Goal: Information Seeking & Learning: Understand process/instructions

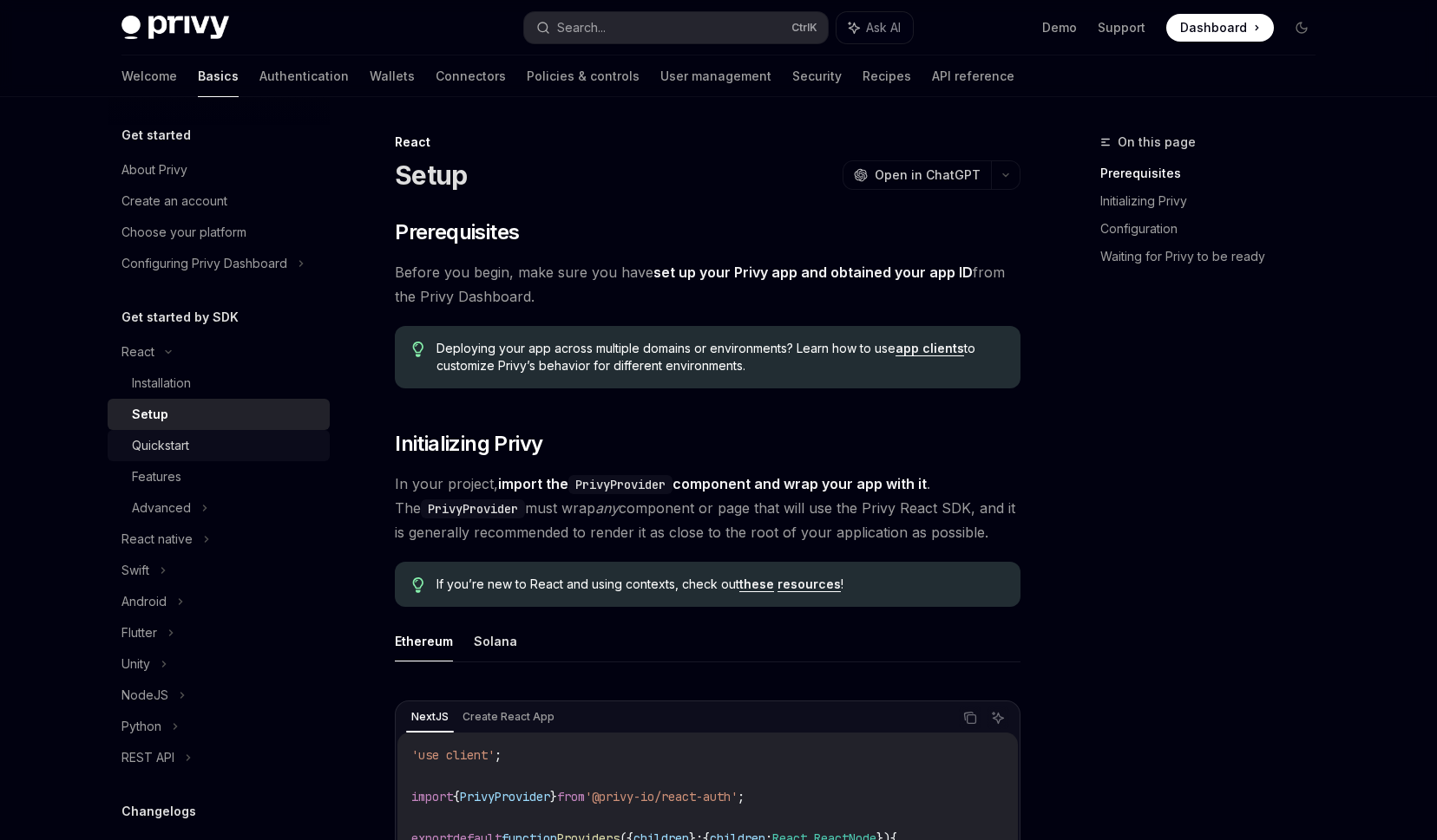
click at [181, 444] on div "Quickstart" at bounding box center [160, 446] width 58 height 21
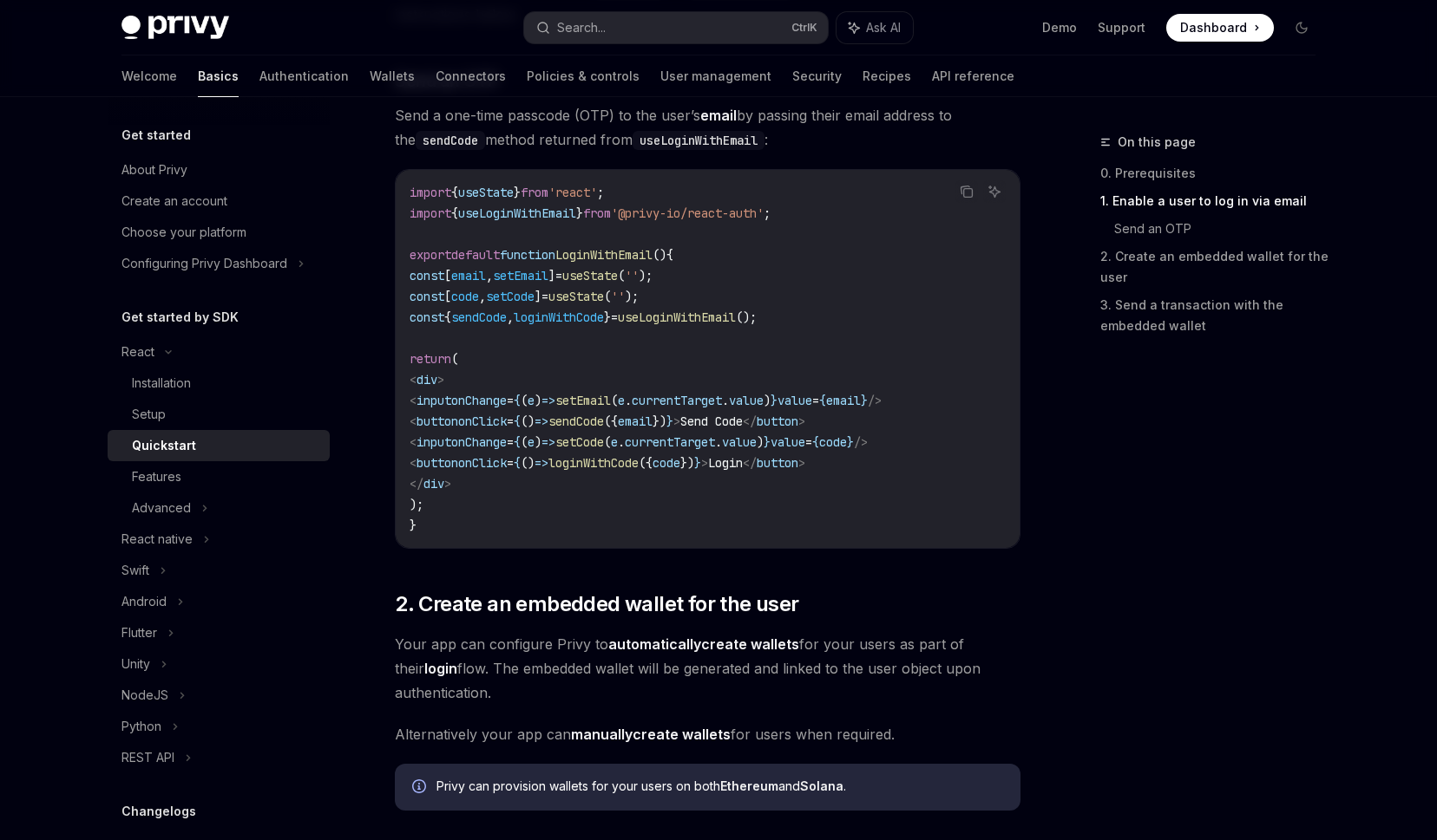
scroll to position [889, 0]
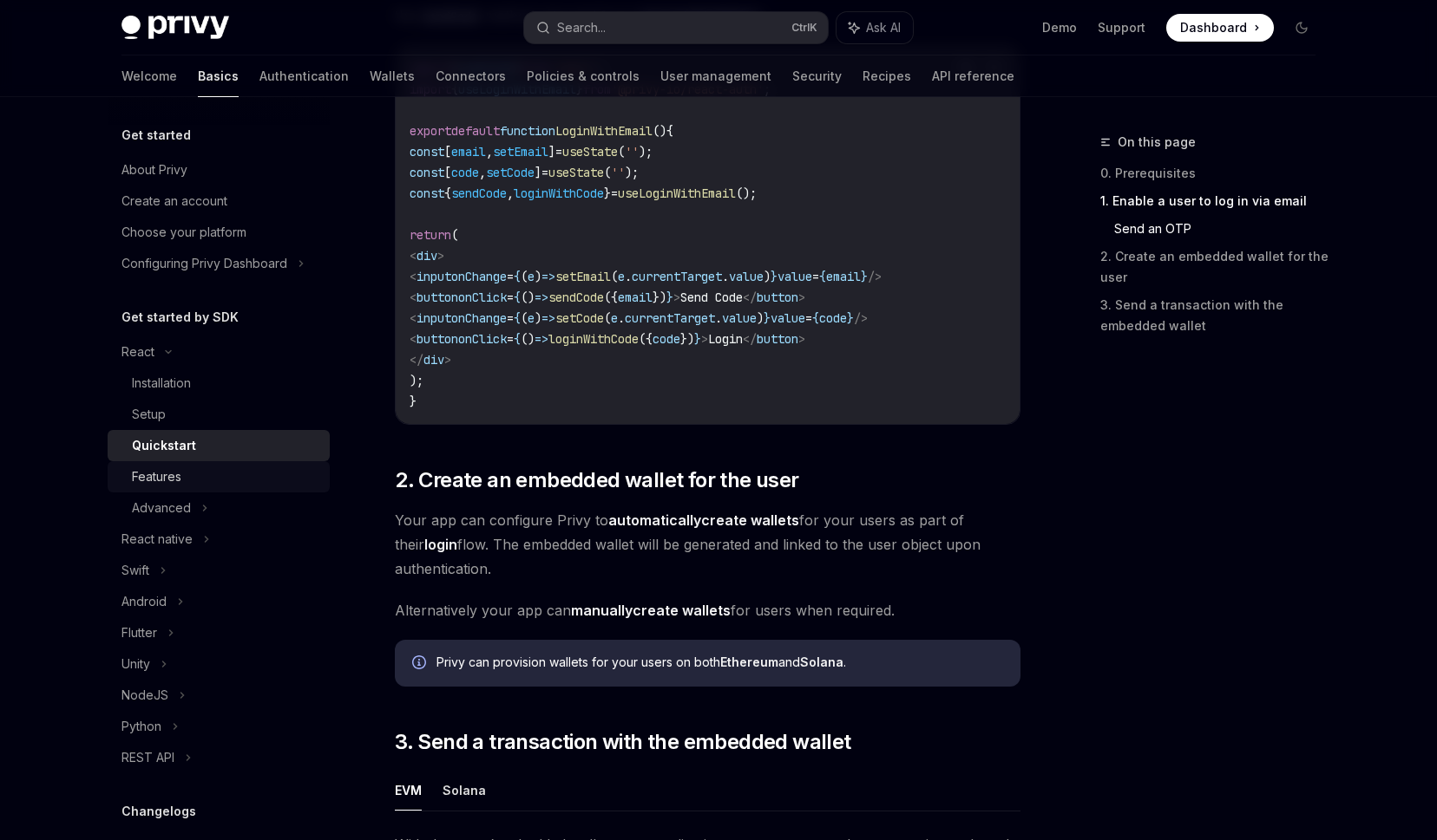
click at [229, 491] on link "Features" at bounding box center [218, 476] width 222 height 31
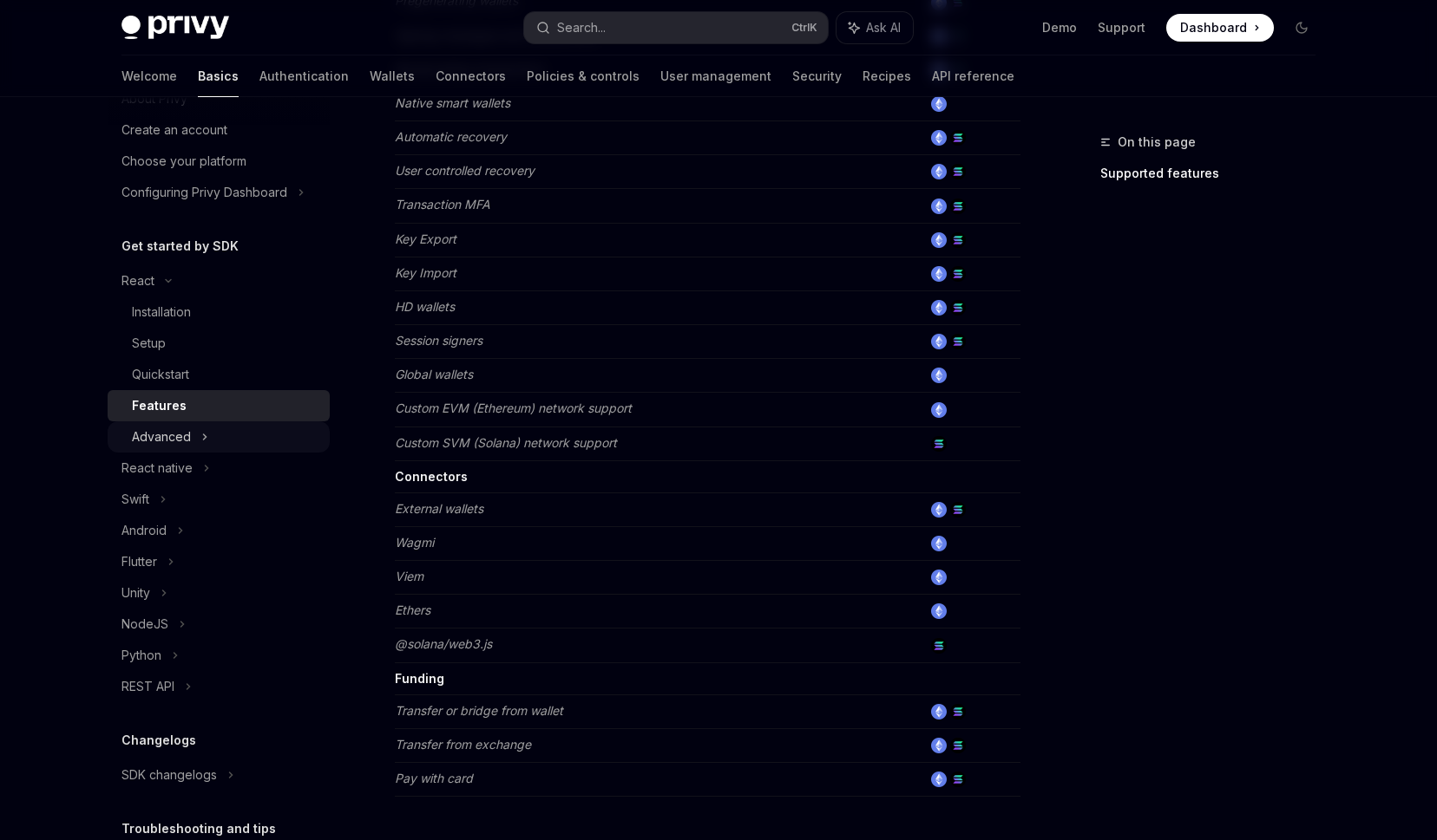
scroll to position [101, 0]
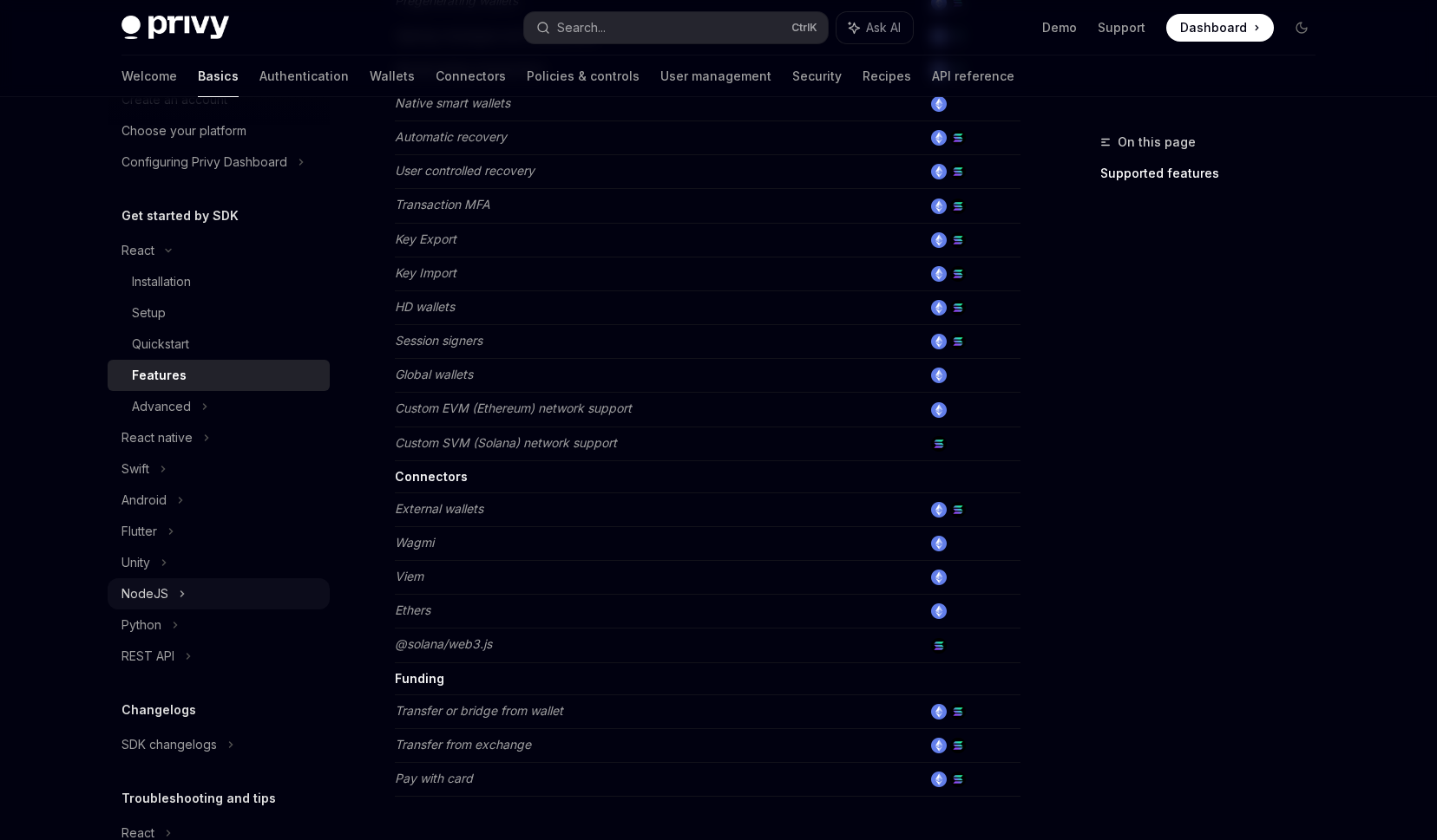
click at [168, 585] on div "NodeJS" at bounding box center [218, 593] width 222 height 31
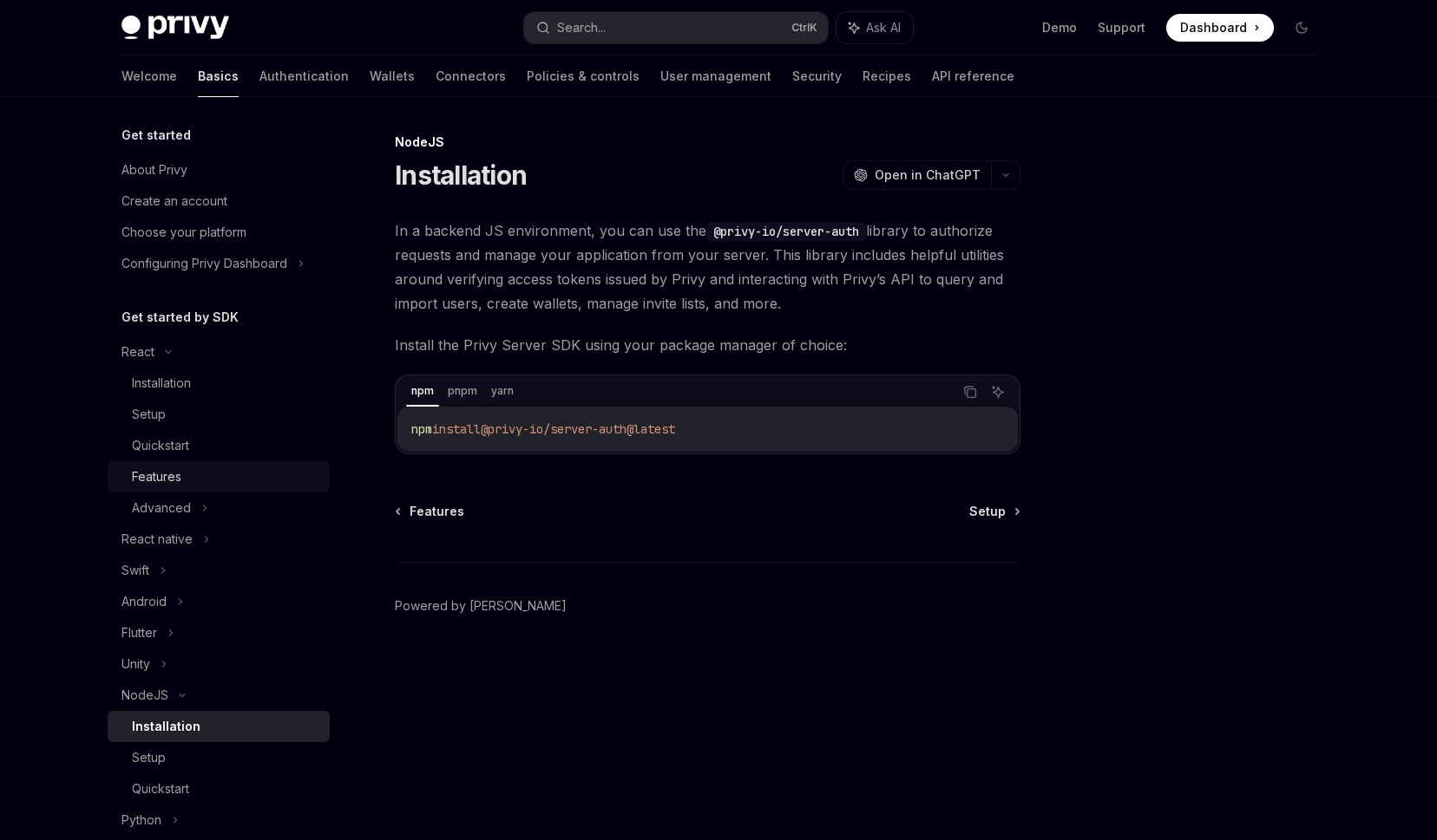
click at [172, 479] on div "Features" at bounding box center [156, 477] width 49 height 21
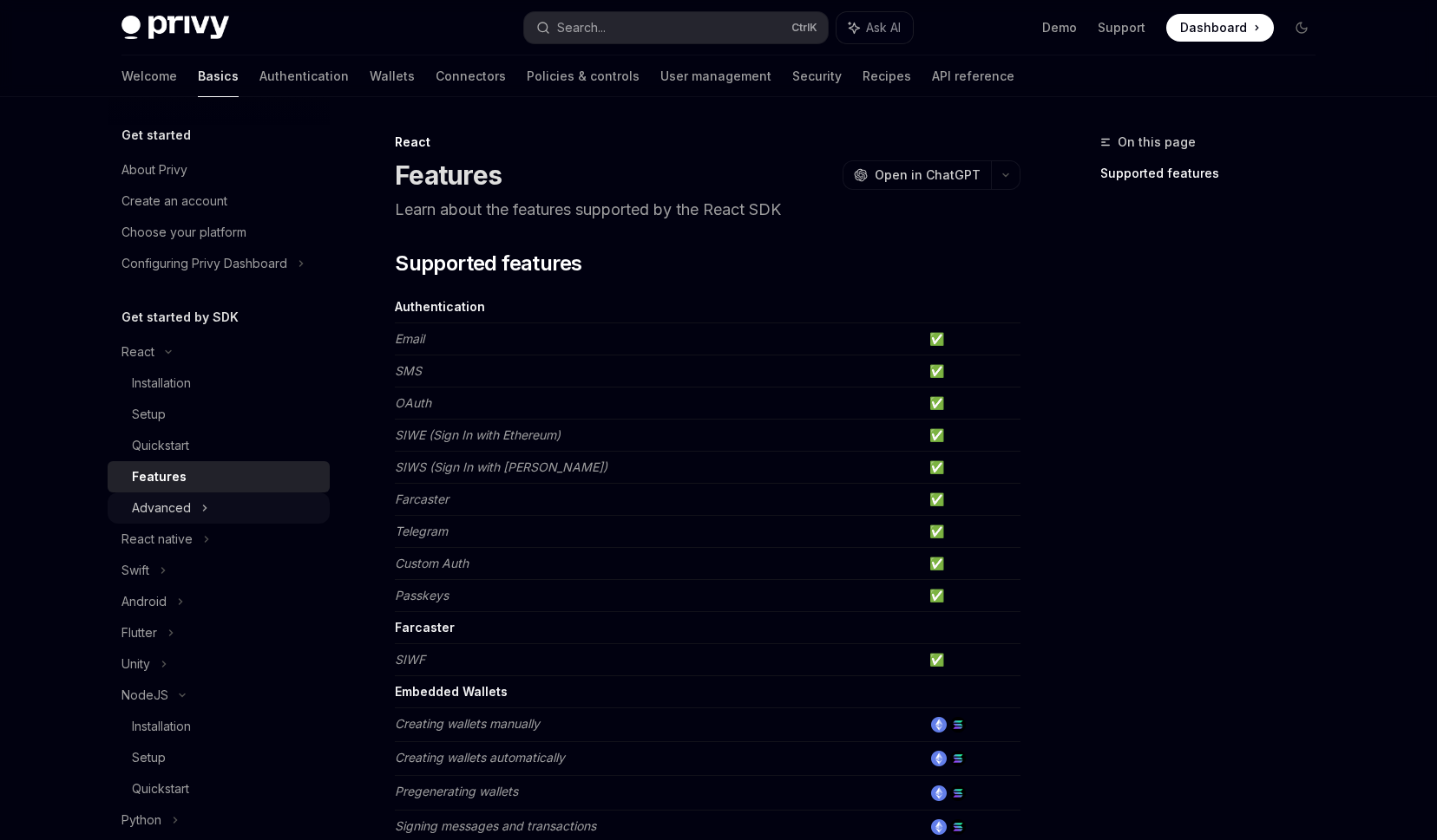
click at [199, 513] on div "Advanced" at bounding box center [218, 507] width 222 height 31
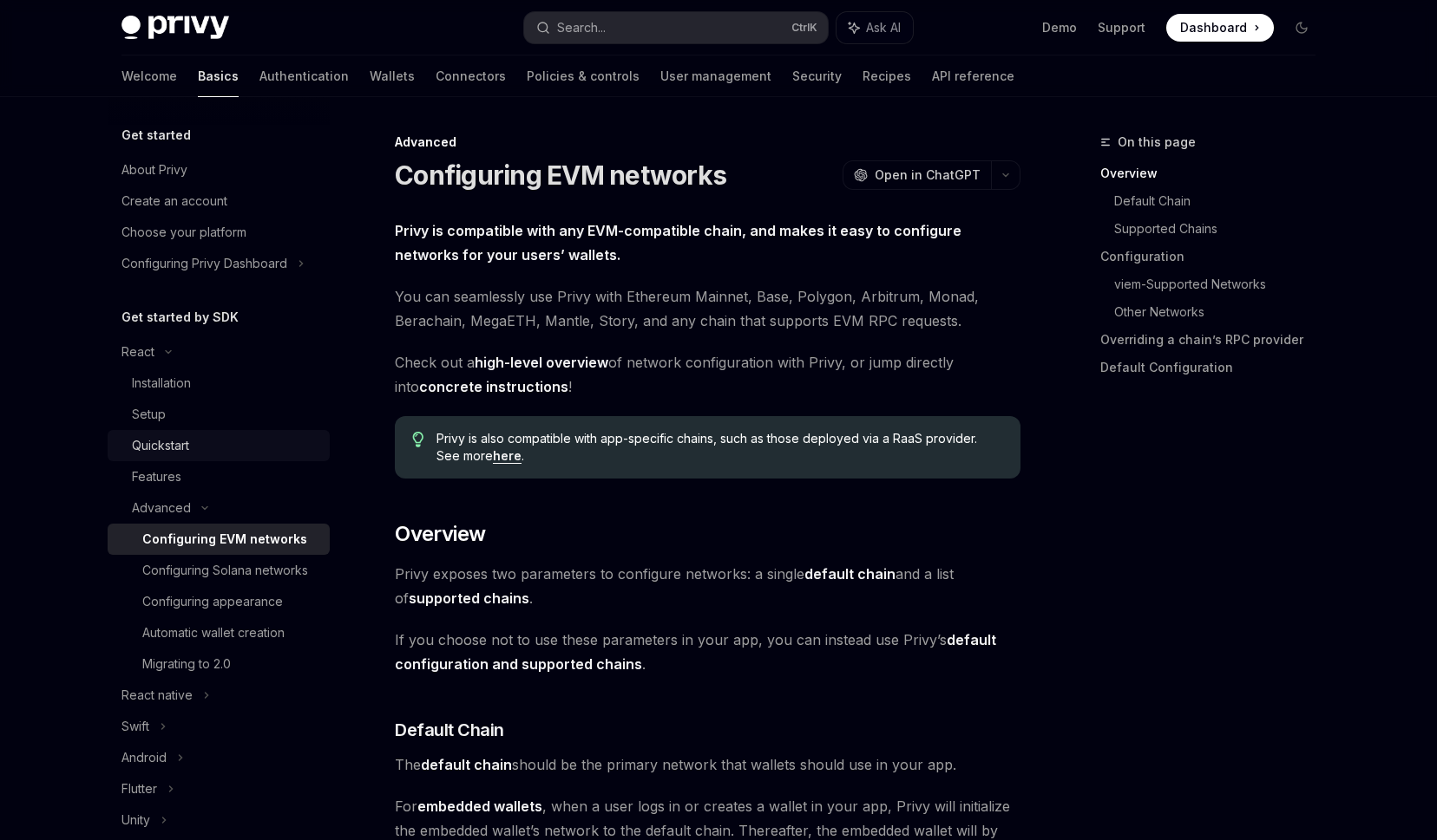
click at [166, 439] on div "Quickstart" at bounding box center [160, 446] width 58 height 21
type textarea "*"
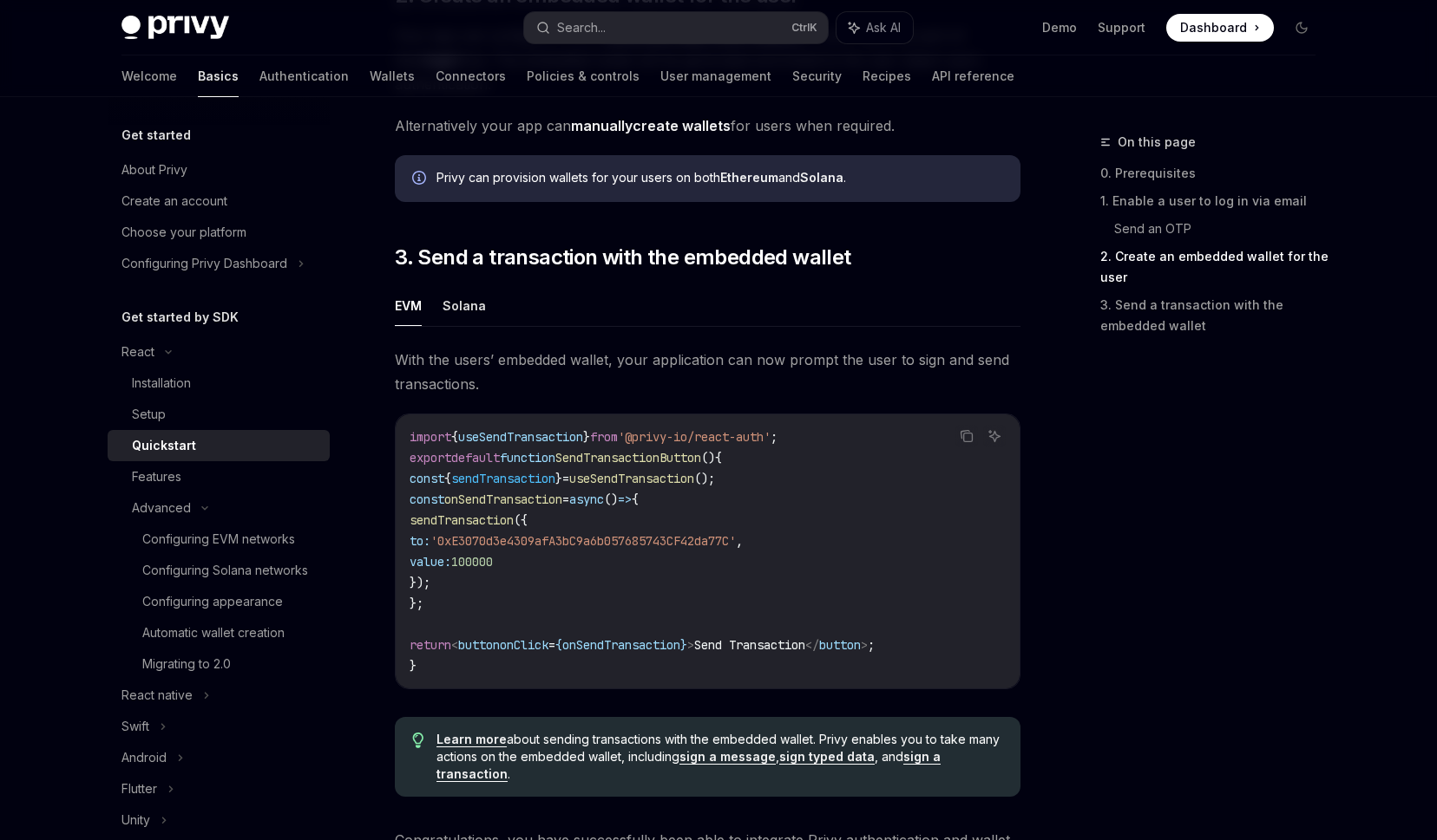
scroll to position [1372, 0]
